Goal: Information Seeking & Learning: Learn about a topic

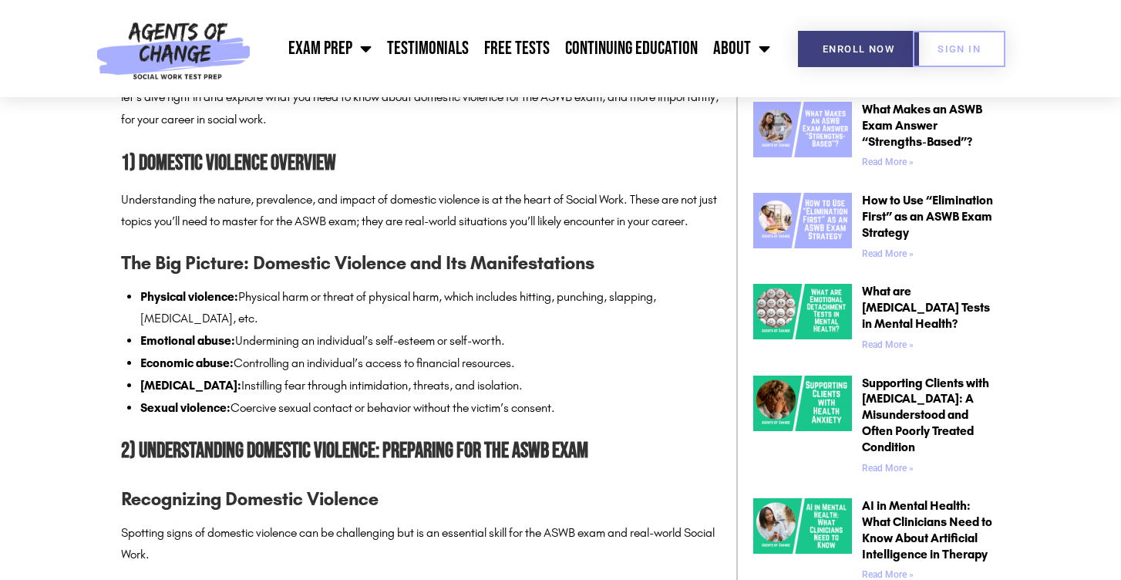
scroll to position [916, 0]
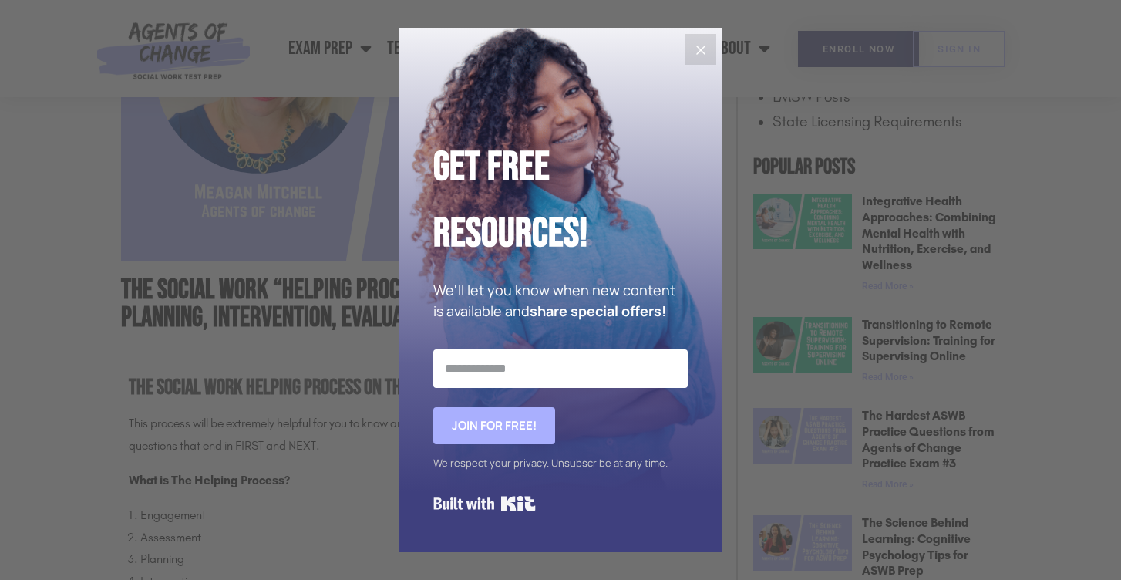
scroll to position [908, 0]
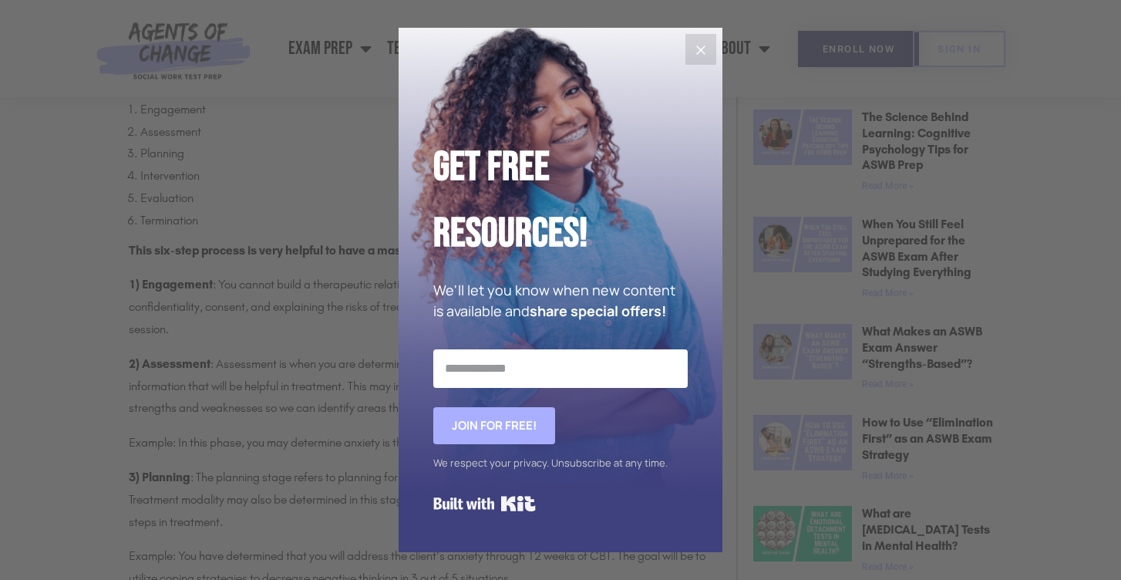
click at [708, 49] on icon "Close" at bounding box center [701, 50] width 19 height 19
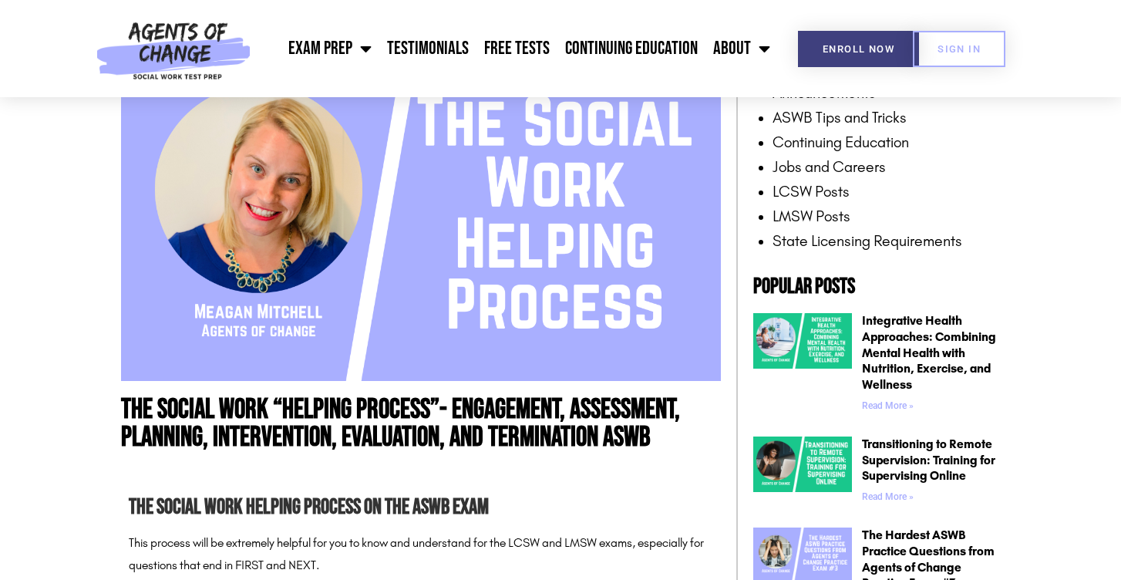
scroll to position [0, 0]
